Goal: Task Accomplishment & Management: Use online tool/utility

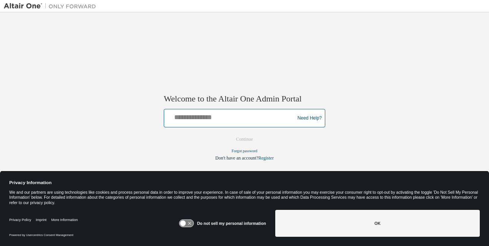
click at [190, 117] on input "text" at bounding box center [230, 116] width 127 height 11
click at [207, 121] on input "text" at bounding box center [230, 116] width 127 height 11
type input "**********"
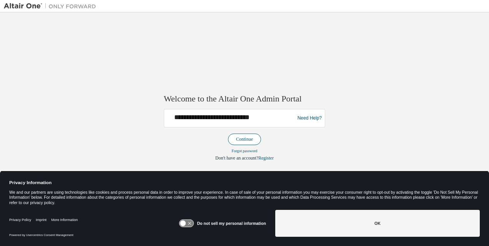
click at [244, 140] on button "Continue" at bounding box center [244, 140] width 33 height 12
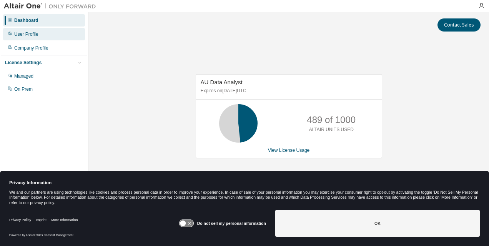
click at [27, 36] on div "User Profile" at bounding box center [26, 34] width 24 height 6
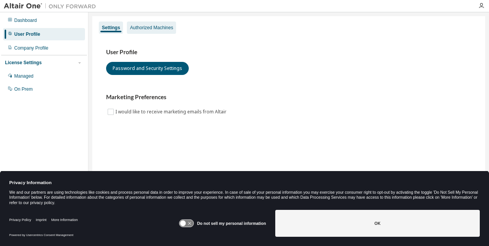
click at [142, 26] on div "Authorized Machines" at bounding box center [151, 28] width 43 height 6
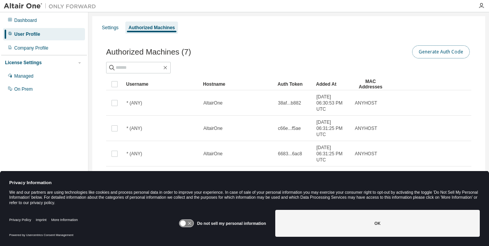
click at [425, 49] on button "Generate Auth Code" at bounding box center [441, 51] width 58 height 13
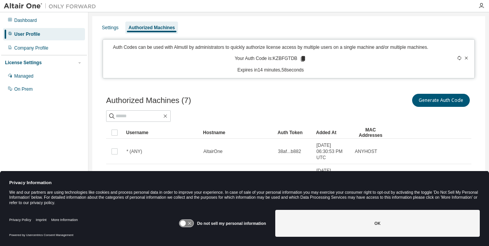
click at [279, 58] on p "Your Auth Code is: KZBFGTDB" at bounding box center [271, 58] width 72 height 7
copy p "KZBFGTDB"
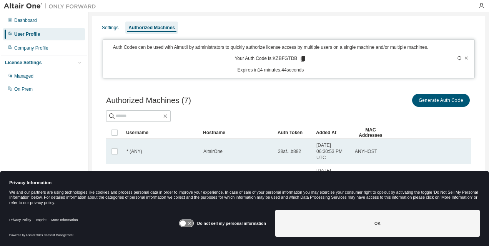
click at [464, 146] on tr "* (ANY) AltairOne 38af...b882 2024-01-19 06:30:53 PM UTC ANYHOST" at bounding box center [288, 151] width 365 height 25
